Goal: Task Accomplishment & Management: Use online tool/utility

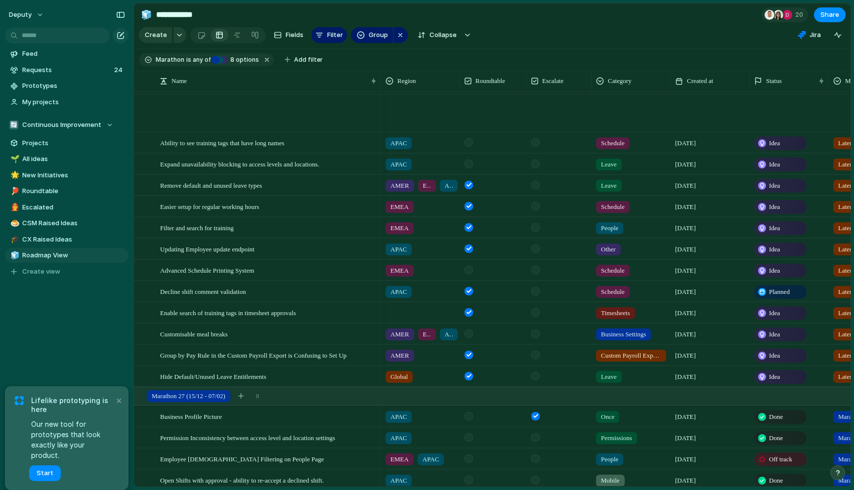
scroll to position [670, 0]
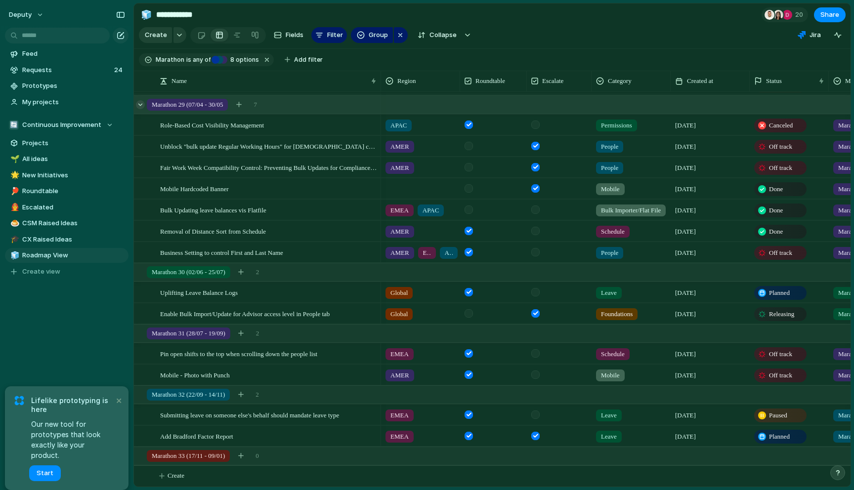
click at [140, 103] on div at bounding box center [140, 104] width 9 height 9
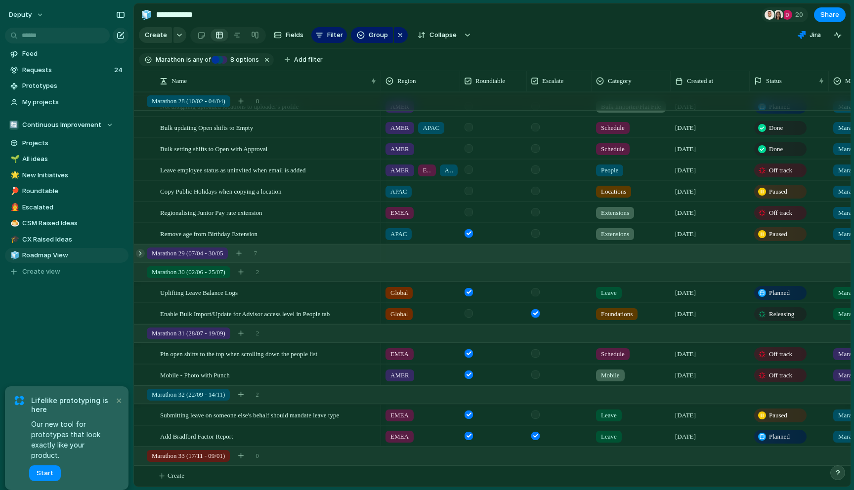
click at [144, 254] on div at bounding box center [140, 253] width 9 height 9
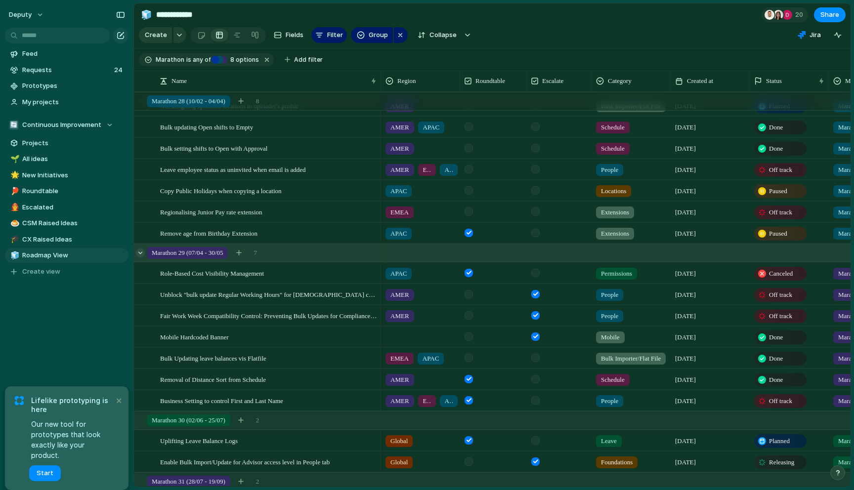
click at [144, 254] on div at bounding box center [140, 253] width 9 height 9
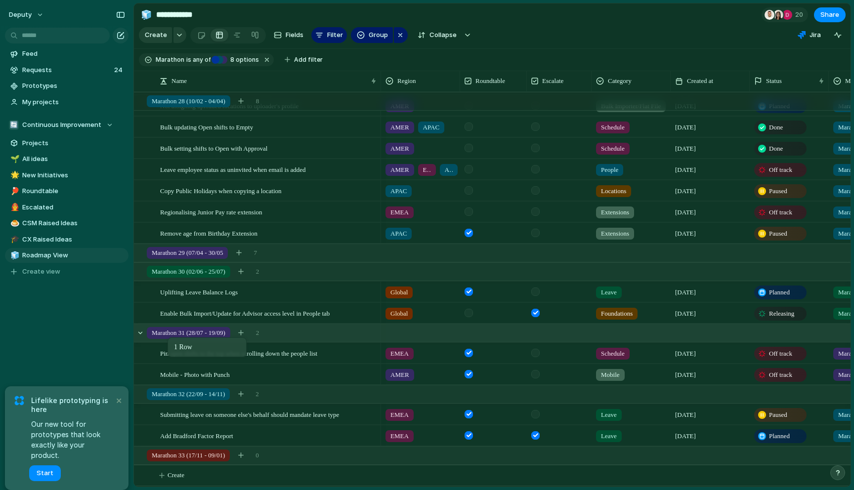
drag, startPoint x: 241, startPoint y: 332, endPoint x: 172, endPoint y: 340, distance: 68.7
click at [172, 335] on span "Marathon 31 (28/07 - 19/09)" at bounding box center [189, 333] width 74 height 10
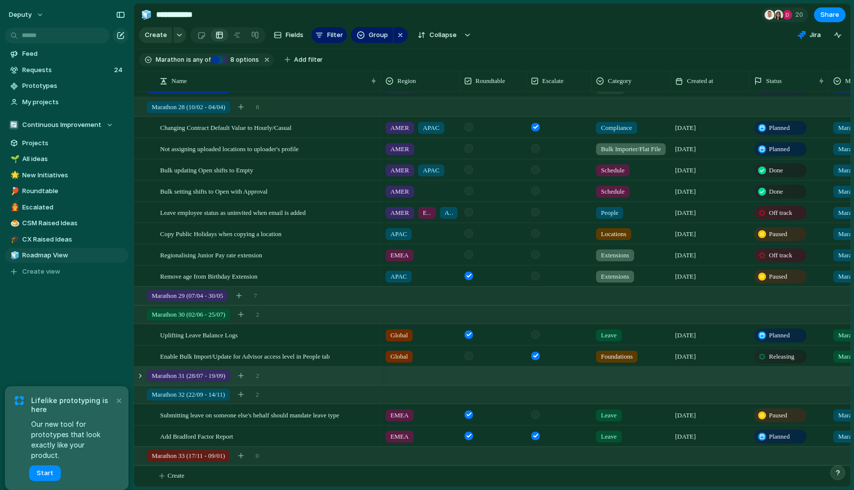
scroll to position [478, 0]
drag, startPoint x: 152, startPoint y: 296, endPoint x: 180, endPoint y: 297, distance: 27.7
click at [228, 304] on span "Modify field" at bounding box center [213, 307] width 33 height 10
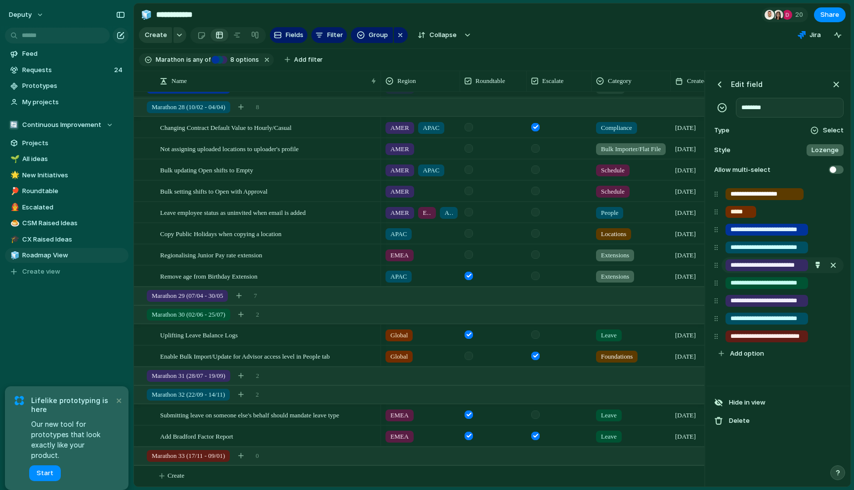
click at [793, 267] on input "**********" at bounding box center [767, 265] width 74 height 10
